Goal: Participate in discussion: Engage in conversation with other users on a specific topic

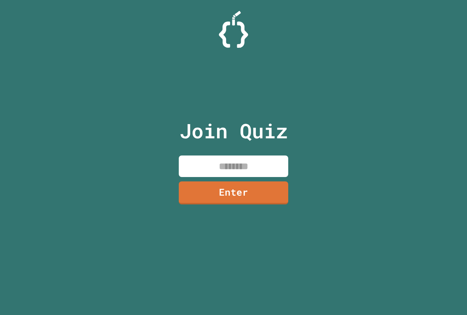
click at [271, 160] on input at bounding box center [233, 166] width 109 height 22
type input "********"
click at [261, 199] on link "Enter" at bounding box center [233, 192] width 106 height 24
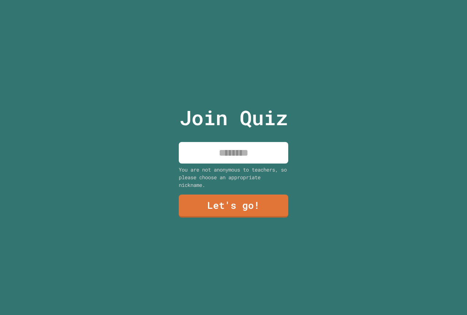
click at [231, 150] on input at bounding box center [233, 153] width 109 height 22
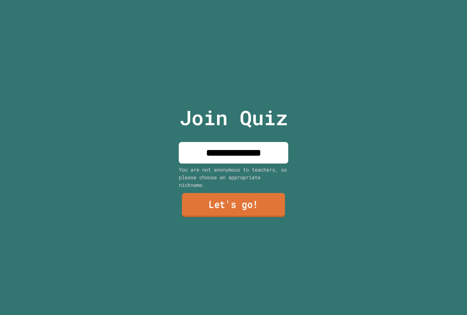
type input "**********"
click at [249, 203] on link "Let's go!" at bounding box center [233, 205] width 110 height 24
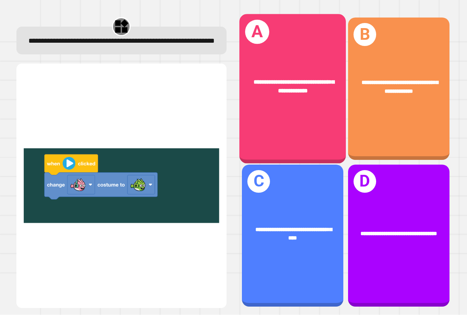
click at [307, 130] on div "**********" at bounding box center [292, 88] width 106 height 149
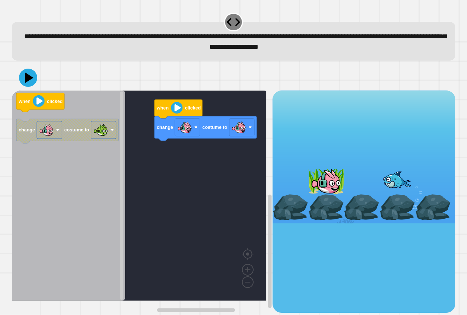
click at [176, 156] on div "change costume to when clicked when clicked change costume to" at bounding box center [142, 201] width 261 height 222
click at [237, 130] on image "Blockly Workspace" at bounding box center [238, 127] width 15 height 15
click at [236, 130] on image "Blockly Workspace" at bounding box center [238, 127] width 15 height 15
click at [235, 130] on image "Blockly Workspace" at bounding box center [238, 127] width 15 height 15
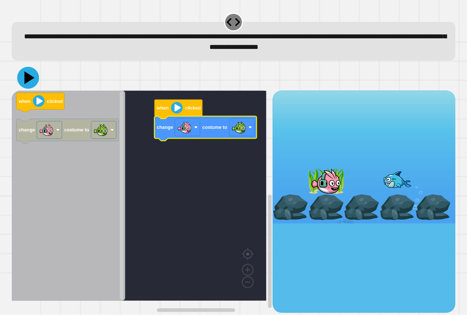
click at [27, 81] on icon at bounding box center [29, 77] width 10 height 13
click at [176, 110] on image "Blockly Workspace" at bounding box center [177, 108] width 12 height 12
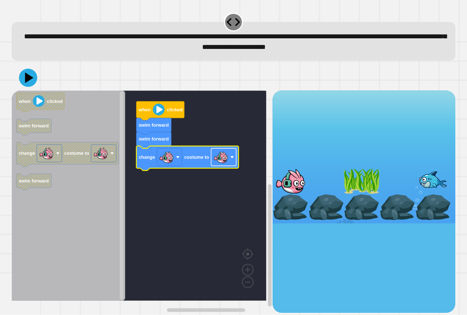
click at [226, 159] on image "Blockly Workspace" at bounding box center [220, 157] width 15 height 15
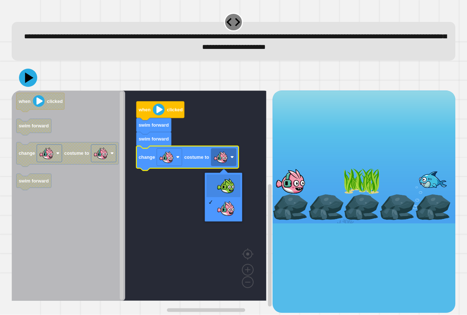
drag, startPoint x: 220, startPoint y: 187, endPoint x: 202, endPoint y: 183, distance: 18.6
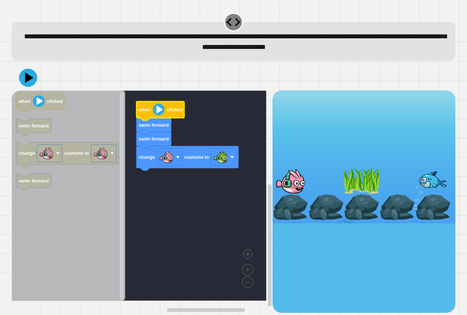
click at [158, 115] on image "Blockly Workspace" at bounding box center [159, 110] width 12 height 12
click at [20, 81] on icon at bounding box center [28, 78] width 22 height 22
click at [158, 115] on image "Blockly Workspace" at bounding box center [159, 110] width 12 height 12
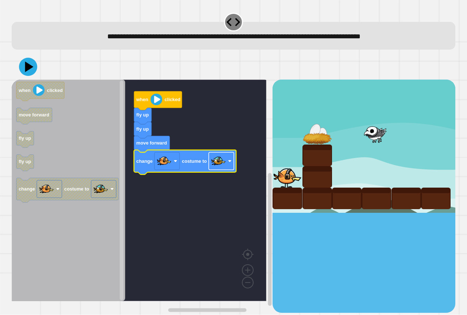
click at [218, 167] on image "Blockly Workspace" at bounding box center [218, 161] width 15 height 15
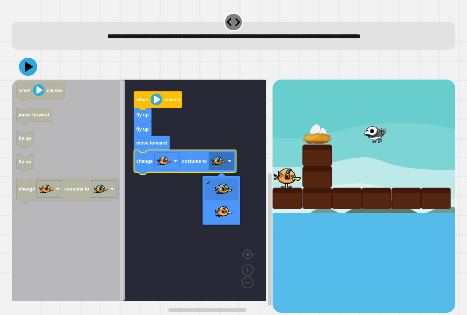
click at [243, 172] on rect "Blockly Workspace" at bounding box center [139, 189] width 254 height 221
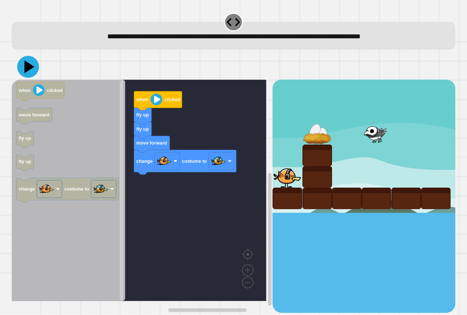
drag, startPoint x: 28, startPoint y: 70, endPoint x: 77, endPoint y: 78, distance: 49.6
click at [38, 70] on button at bounding box center [28, 67] width 22 height 22
click at [157, 101] on image "Blockly Workspace" at bounding box center [157, 100] width 12 height 12
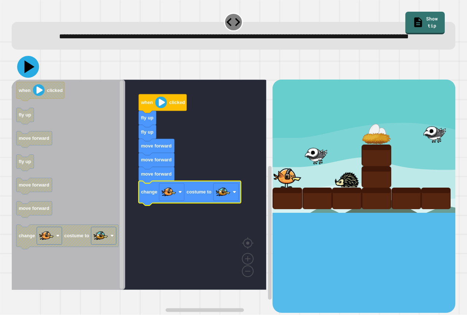
drag, startPoint x: 27, startPoint y: 77, endPoint x: 46, endPoint y: 82, distance: 19.7
click at [35, 78] on icon at bounding box center [28, 67] width 22 height 22
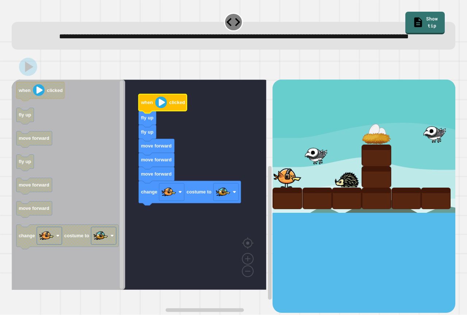
click at [164, 113] on icon "Blockly Workspace" at bounding box center [162, 103] width 48 height 19
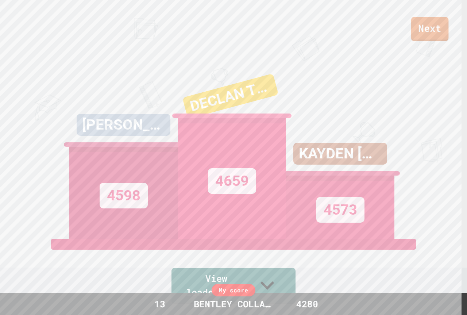
click at [412, 26] on link "Next" at bounding box center [430, 29] width 38 height 24
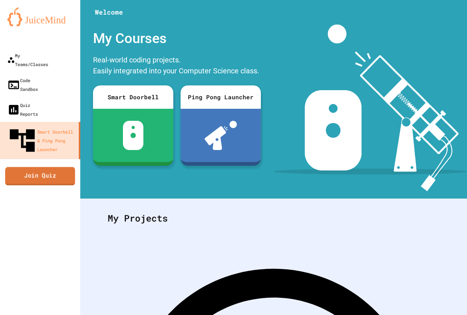
click at [69, 167] on link "Join Quiz" at bounding box center [40, 176] width 70 height 18
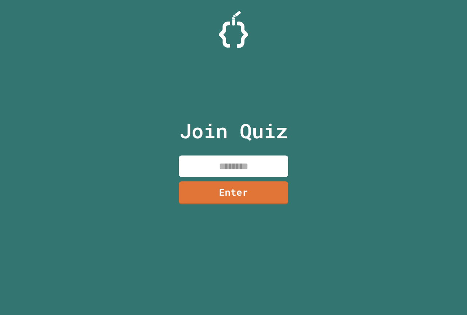
click at [187, 158] on input at bounding box center [233, 166] width 109 height 22
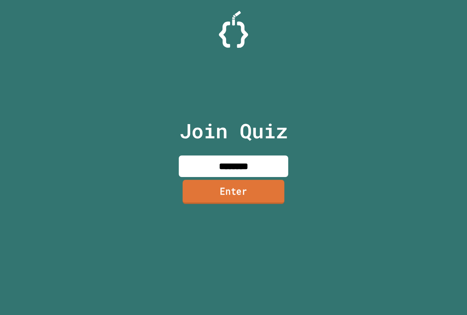
type input "********"
click at [208, 188] on link "Enter" at bounding box center [233, 192] width 106 height 24
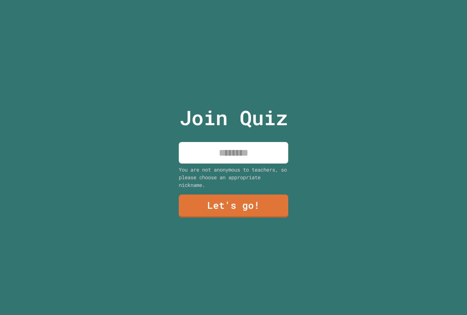
click at [218, 153] on input at bounding box center [233, 153] width 109 height 22
type input "**********"
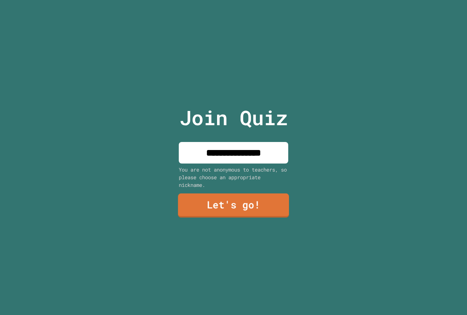
click at [223, 194] on link "Let's go!" at bounding box center [233, 205] width 111 height 24
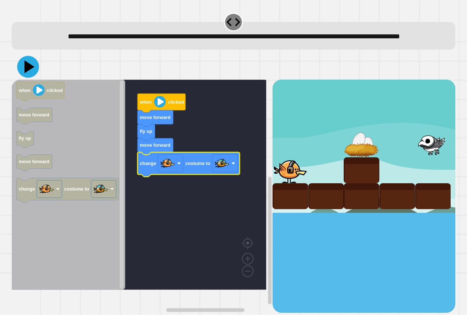
click at [38, 79] on div at bounding box center [233, 67] width 443 height 26
click at [30, 78] on icon at bounding box center [28, 67] width 22 height 22
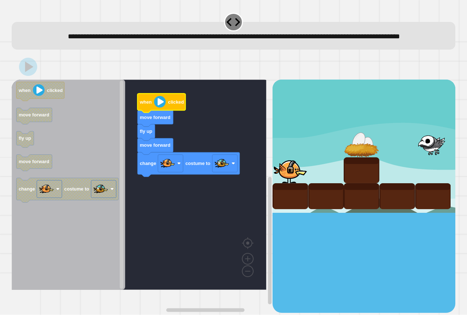
click at [159, 108] on image "Blockly Workspace" at bounding box center [160, 102] width 12 height 12
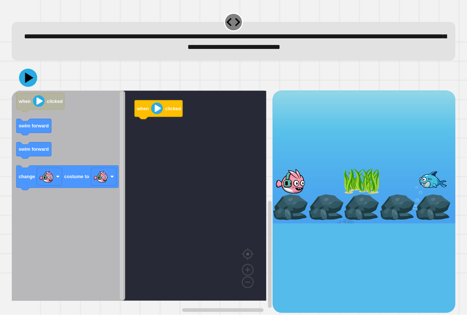
click at [134, 130] on div "when clicked when clicked swim forward swim forward change costume to" at bounding box center [142, 201] width 261 height 222
click at [94, 133] on icon "when clicked swim forward swim forward change costume to" at bounding box center [68, 195] width 113 height 210
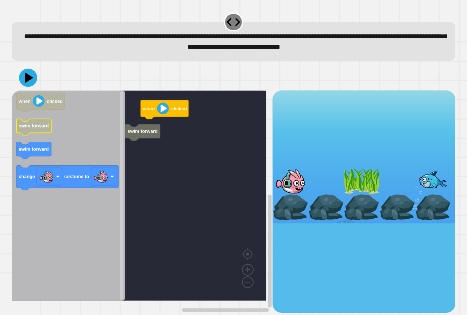
click at [56, 132] on icon "when clicked swim forward swim forward change costume to" at bounding box center [68, 195] width 113 height 210
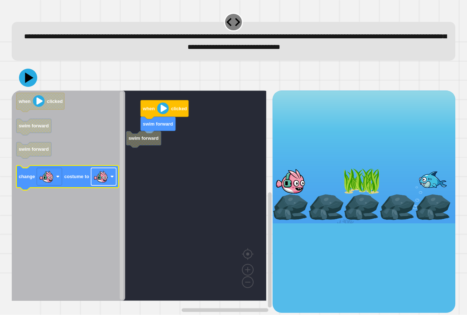
click at [100, 180] on image "Blockly Workspace" at bounding box center [100, 176] width 15 height 15
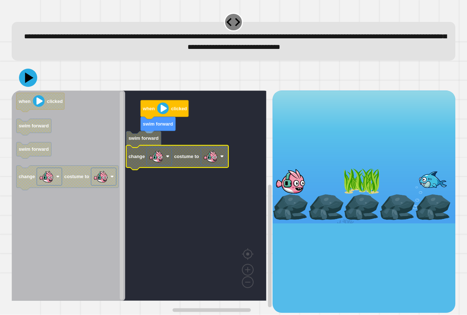
click at [218, 163] on rect "Blockly Workspace" at bounding box center [213, 156] width 25 height 17
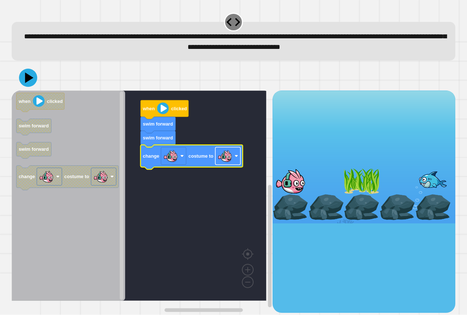
click at [224, 160] on image "Blockly Workspace" at bounding box center [225, 156] width 15 height 15
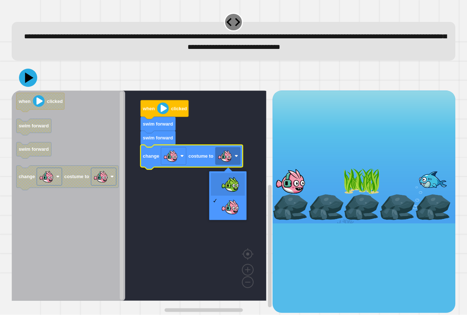
drag, startPoint x: 220, startPoint y: 177, endPoint x: 195, endPoint y: 165, distance: 28.1
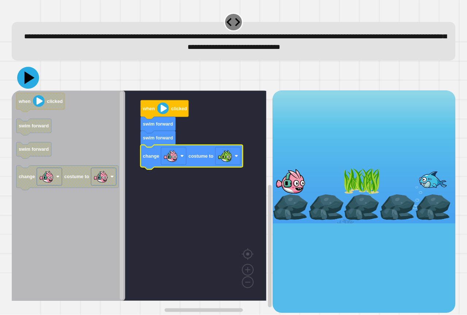
click at [32, 82] on icon at bounding box center [28, 78] width 22 height 22
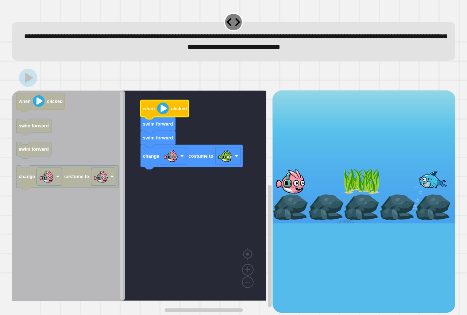
click at [160, 111] on image "Blockly Workspace" at bounding box center [163, 108] width 12 height 12
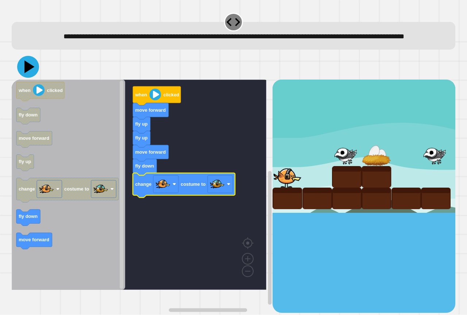
drag, startPoint x: 30, startPoint y: 80, endPoint x: 36, endPoint y: 79, distance: 5.9
click at [32, 78] on icon at bounding box center [28, 67] width 22 height 22
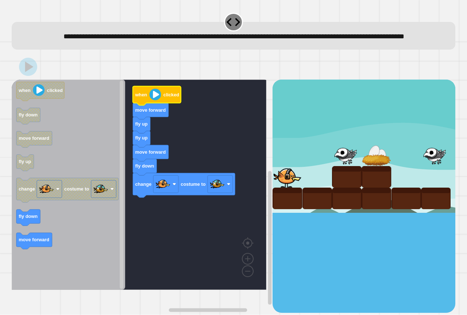
click at [158, 100] on image "Blockly Workspace" at bounding box center [155, 95] width 12 height 12
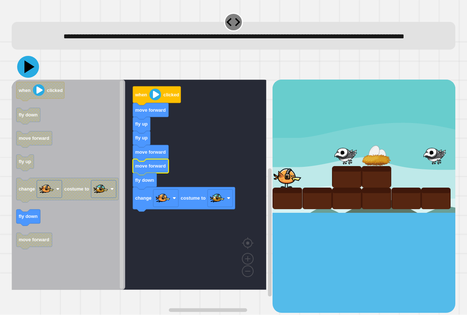
drag, startPoint x: 33, startPoint y: 80, endPoint x: 43, endPoint y: 83, distance: 9.8
click at [35, 78] on icon at bounding box center [28, 67] width 22 height 22
click at [157, 100] on image "Blockly Workspace" at bounding box center [155, 95] width 12 height 12
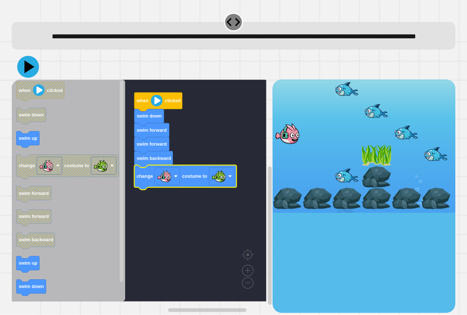
click at [28, 73] on icon at bounding box center [29, 67] width 10 height 13
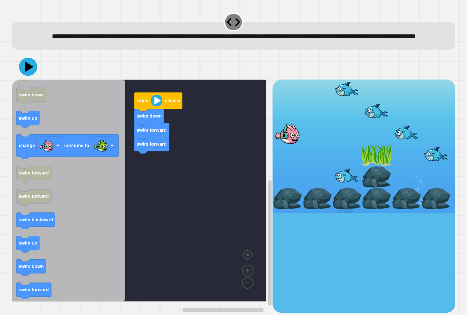
click at [120, 251] on rect "Blockly Workspace" at bounding box center [122, 200] width 4 height 202
click at [105, 225] on icon "when clicked swim down swim up change costume to swim forward swim forward swim…" at bounding box center [68, 190] width 113 height 222
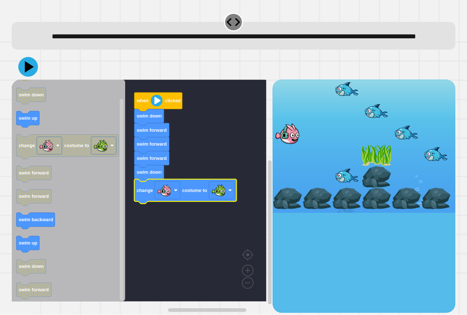
click at [27, 73] on icon at bounding box center [29, 66] width 9 height 11
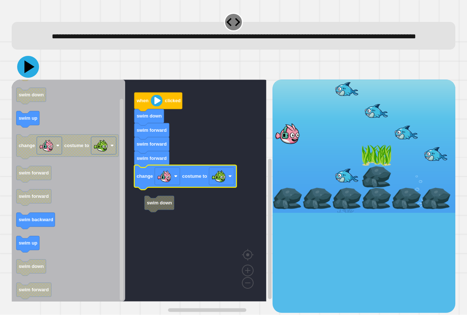
click at [31, 73] on icon at bounding box center [29, 67] width 10 height 13
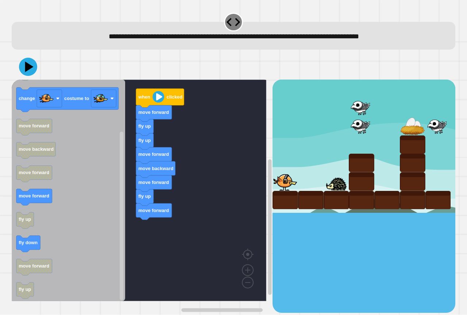
click at [47, 247] on icon "Blockly Workspace" at bounding box center [68, 189] width 113 height 221
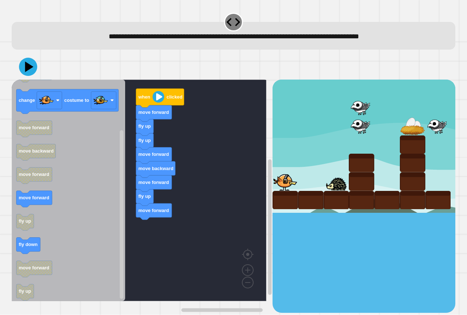
click at [104, 255] on icon "when clicked fly up move forward change costume to move forward move backward m…" at bounding box center [68, 189] width 113 height 221
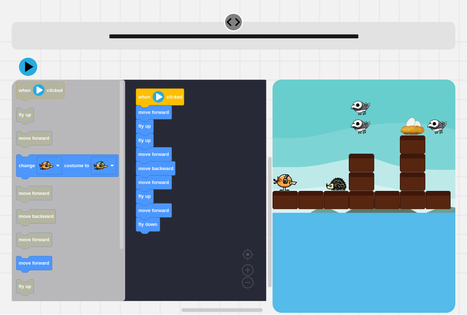
click at [169, 266] on div "when clicked move forward fly up fly up move forward move backward move forward…" at bounding box center [142, 195] width 261 height 233
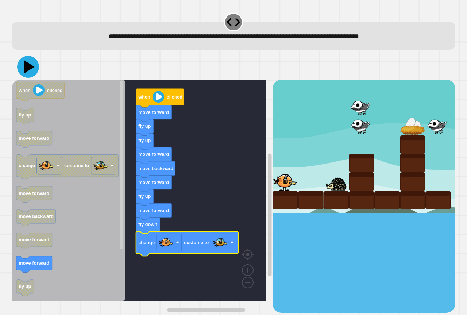
click at [32, 65] on icon at bounding box center [28, 67] width 22 height 22
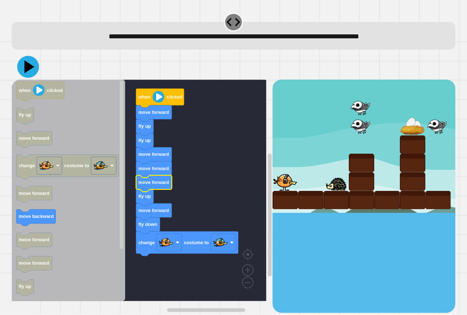
click at [23, 66] on icon at bounding box center [28, 67] width 22 height 22
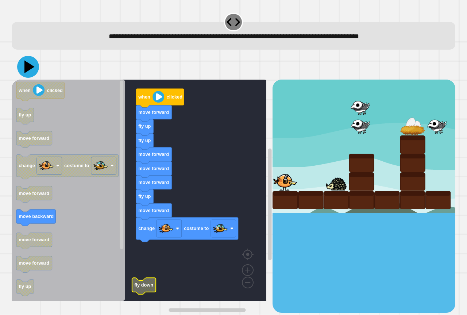
click at [26, 69] on icon at bounding box center [29, 67] width 10 height 13
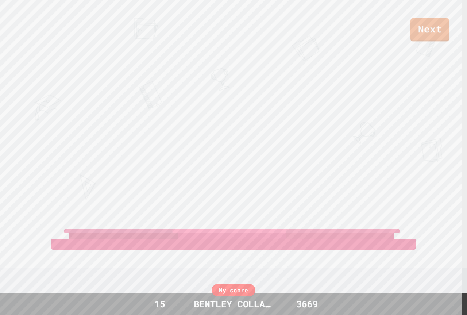
click at [421, 26] on link "Next" at bounding box center [429, 30] width 39 height 24
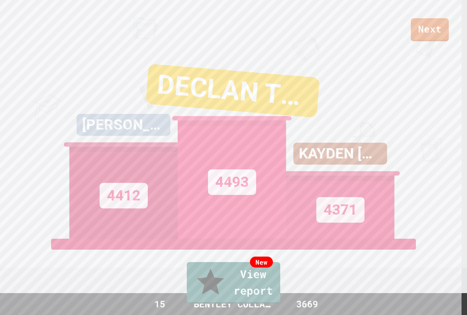
drag, startPoint x: 234, startPoint y: 199, endPoint x: 243, endPoint y: 192, distance: 11.2
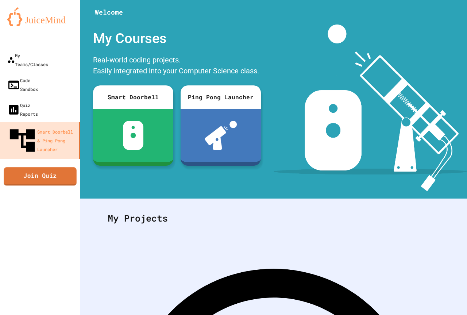
click at [48, 167] on link "Join Quiz" at bounding box center [40, 176] width 73 height 18
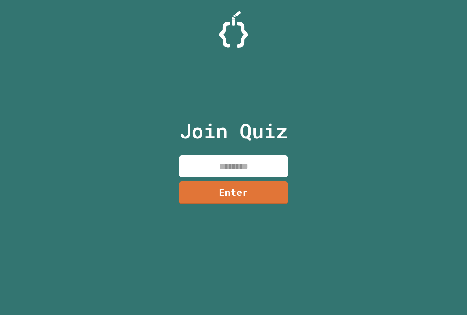
click at [192, 165] on input at bounding box center [233, 166] width 109 height 22
paste input "********"
type input "********"
click at [239, 186] on link "Enter" at bounding box center [233, 192] width 111 height 24
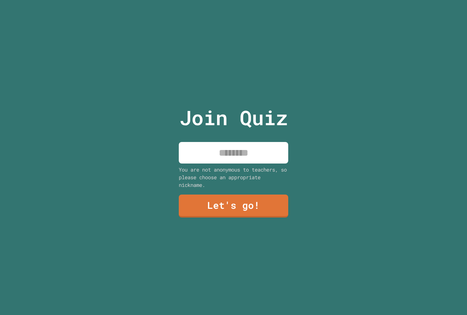
click at [237, 153] on input at bounding box center [233, 153] width 109 height 22
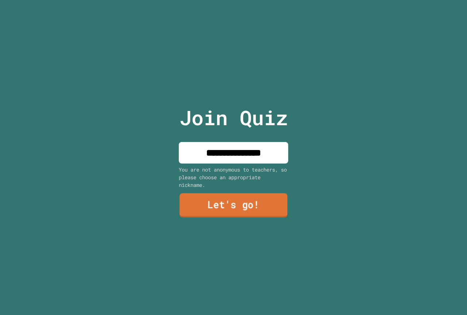
type input "**********"
click at [237, 208] on link "Let's go!" at bounding box center [233, 205] width 106 height 24
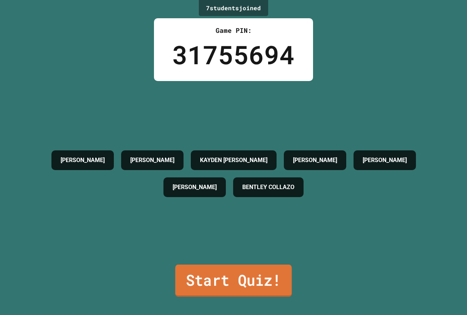
click at [256, 265] on link "Start Quiz!" at bounding box center [233, 280] width 116 height 32
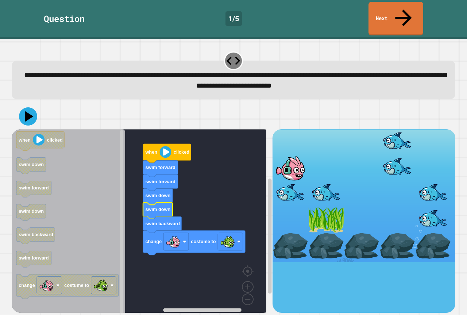
click at [166, 146] on image "Blockly Workspace" at bounding box center [165, 152] width 12 height 12
click at [28, 110] on icon at bounding box center [29, 116] width 10 height 13
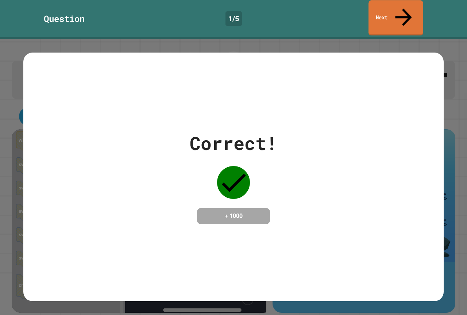
click at [402, 7] on icon at bounding box center [403, 17] width 25 height 26
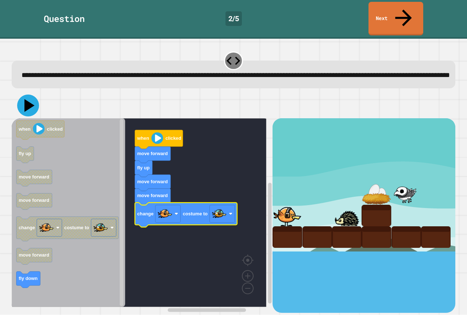
click at [31, 104] on icon at bounding box center [28, 105] width 22 height 22
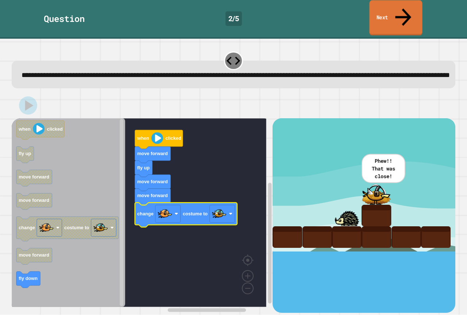
click at [378, 7] on link "Next" at bounding box center [395, 17] width 53 height 35
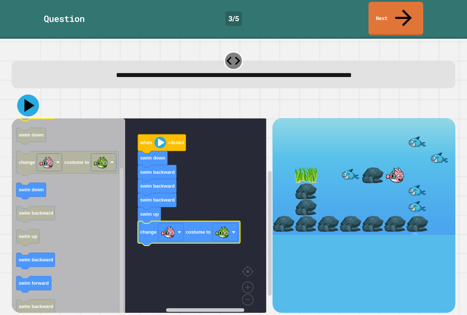
click at [32, 94] on icon at bounding box center [28, 105] width 22 height 22
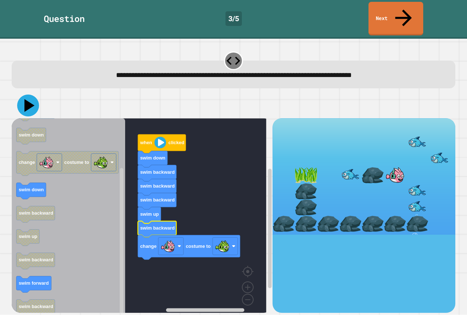
click at [32, 94] on icon at bounding box center [28, 105] width 22 height 22
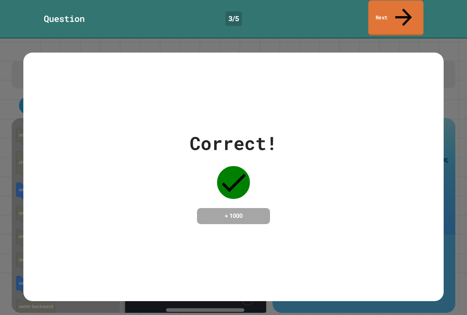
click at [410, 11] on link "Next" at bounding box center [395, 17] width 55 height 35
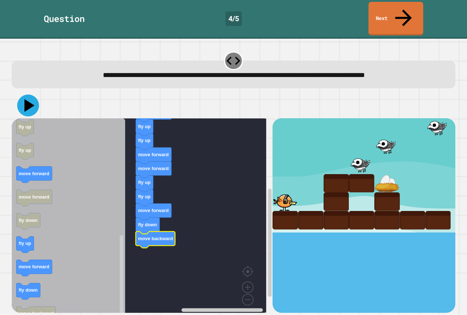
drag, startPoint x: 32, startPoint y: 95, endPoint x: 36, endPoint y: 113, distance: 17.9
click at [32, 95] on icon at bounding box center [28, 105] width 22 height 22
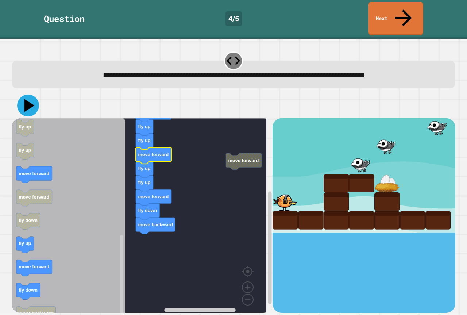
click at [26, 99] on icon at bounding box center [29, 105] width 10 height 13
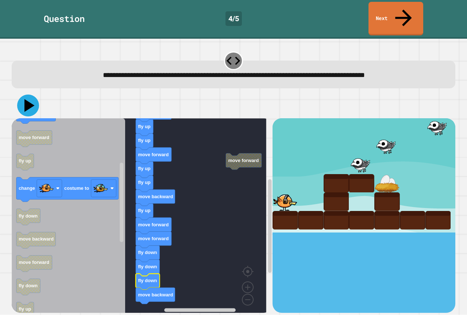
click at [30, 96] on icon at bounding box center [28, 105] width 22 height 22
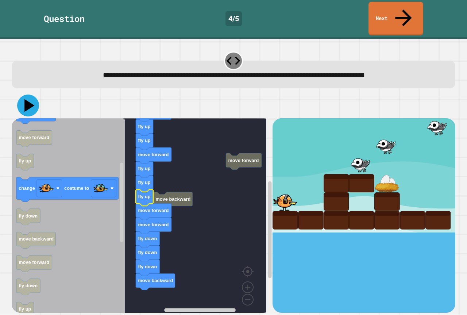
click at [30, 99] on icon at bounding box center [29, 105] width 10 height 13
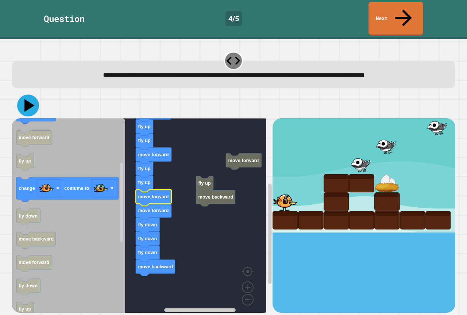
click at [25, 94] on icon at bounding box center [28, 105] width 22 height 22
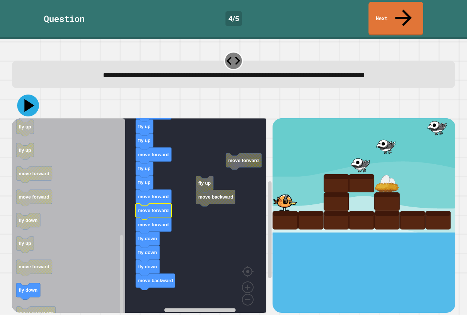
click at [26, 99] on icon at bounding box center [29, 105] width 10 height 13
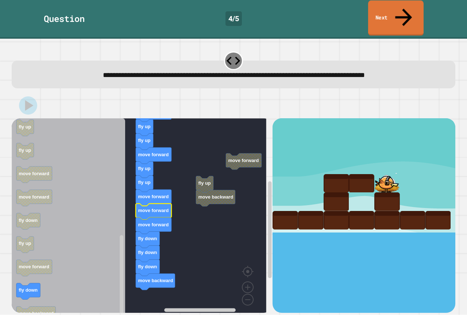
click at [408, 12] on link "Next" at bounding box center [395, 17] width 55 height 35
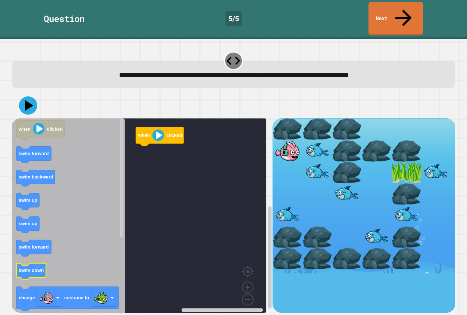
click at [91, 229] on icon "when clicked swim forward swim backward swim up swim up swim forward swim down …" at bounding box center [68, 218] width 113 height 200
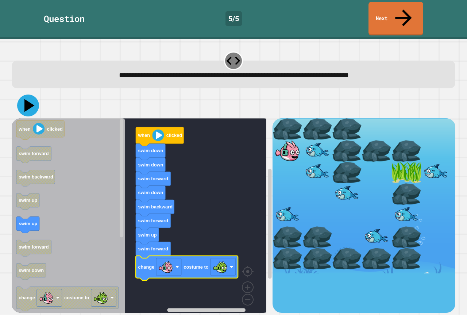
click at [27, 99] on icon at bounding box center [29, 105] width 10 height 13
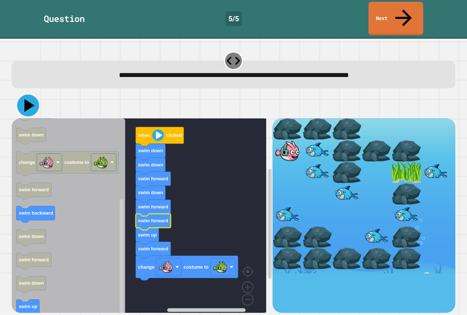
click at [27, 99] on icon at bounding box center [29, 105] width 10 height 13
click at [127, 249] on div "when clicked swim down swim down swim forward swim down swim forward swim forwa…" at bounding box center [142, 215] width 261 height 194
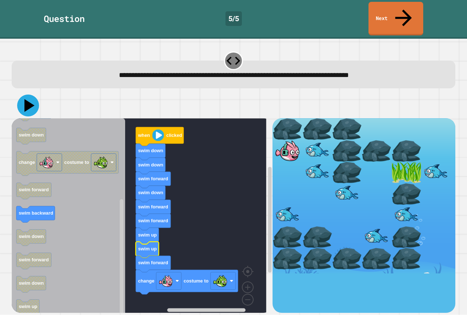
click at [22, 94] on icon at bounding box center [28, 105] width 22 height 22
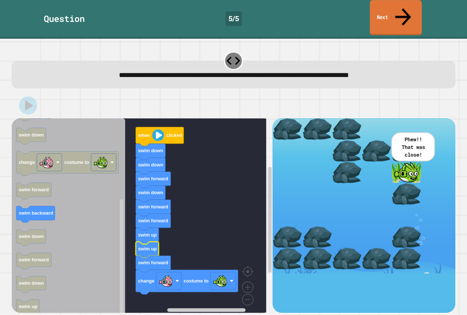
click at [389, 2] on link "Next" at bounding box center [396, 17] width 52 height 35
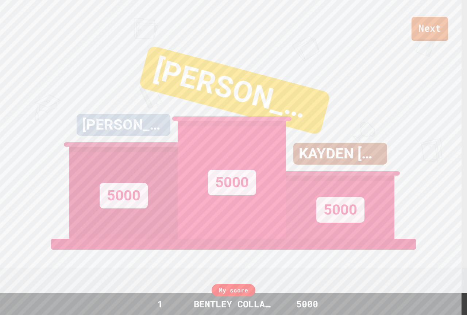
click at [419, 26] on link "Next" at bounding box center [429, 29] width 36 height 24
